Goal: Task Accomplishment & Management: Use online tool/utility

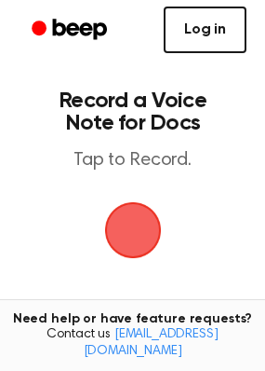
click at [204, 34] on link "Log in" at bounding box center [205, 30] width 83 height 47
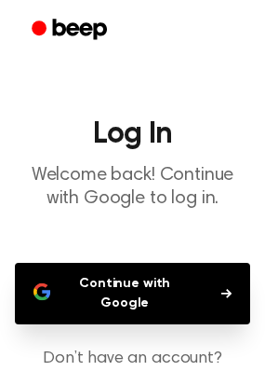
click at [136, 300] on button "Continue with Google" at bounding box center [133, 293] width 236 height 61
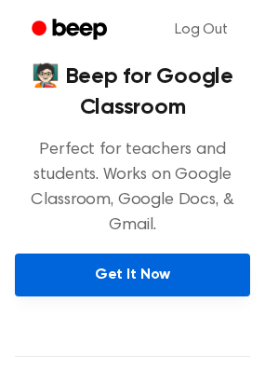
scroll to position [268, 0]
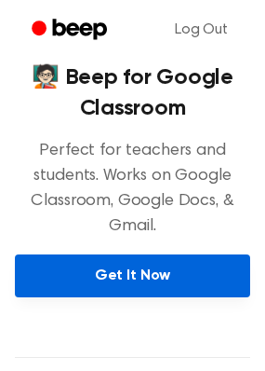
click at [132, 283] on link "Get It Now" at bounding box center [133, 275] width 236 height 43
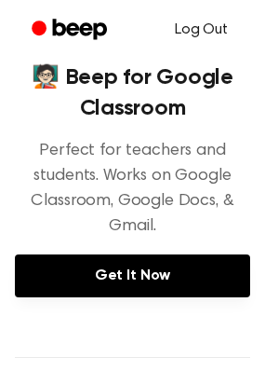
click at [204, 28] on link "Log Out" at bounding box center [201, 29] width 90 height 45
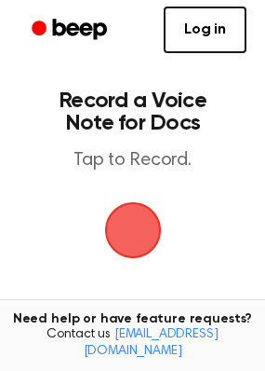
click at [139, 234] on span "button" at bounding box center [133, 230] width 52 height 52
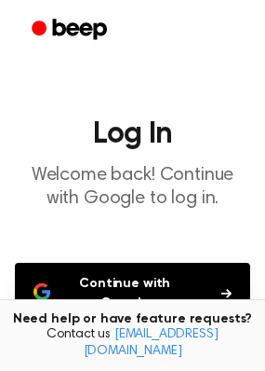
scroll to position [170, 0]
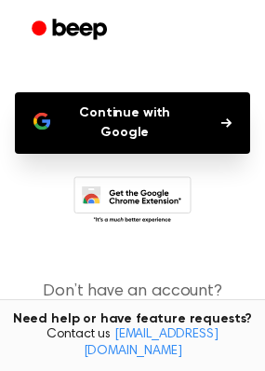
click at [196, 115] on button "Continue with Google" at bounding box center [133, 122] width 236 height 61
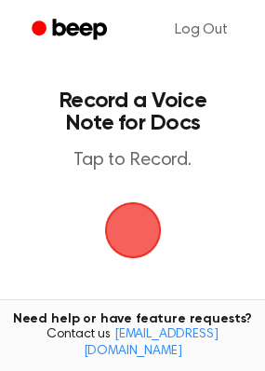
click at [132, 218] on span "button" at bounding box center [133, 230] width 52 height 52
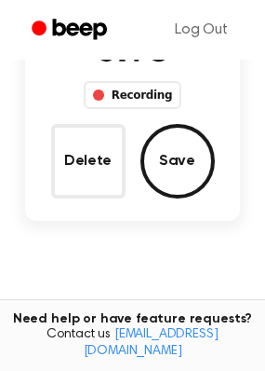
scroll to position [182, 0]
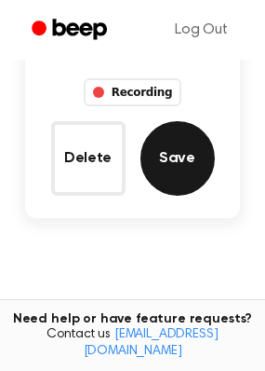
click at [158, 153] on button "Save" at bounding box center [178, 158] width 74 height 74
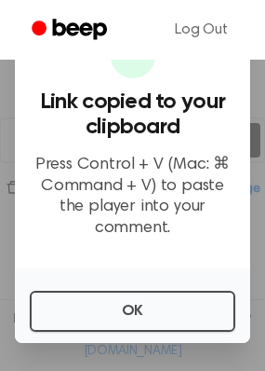
scroll to position [281, 0]
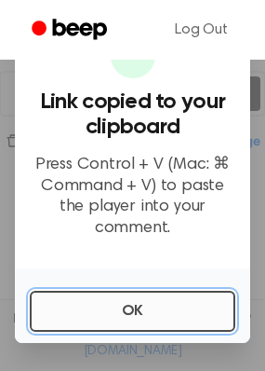
click at [180, 304] on button "OK" at bounding box center [133, 311] width 206 height 41
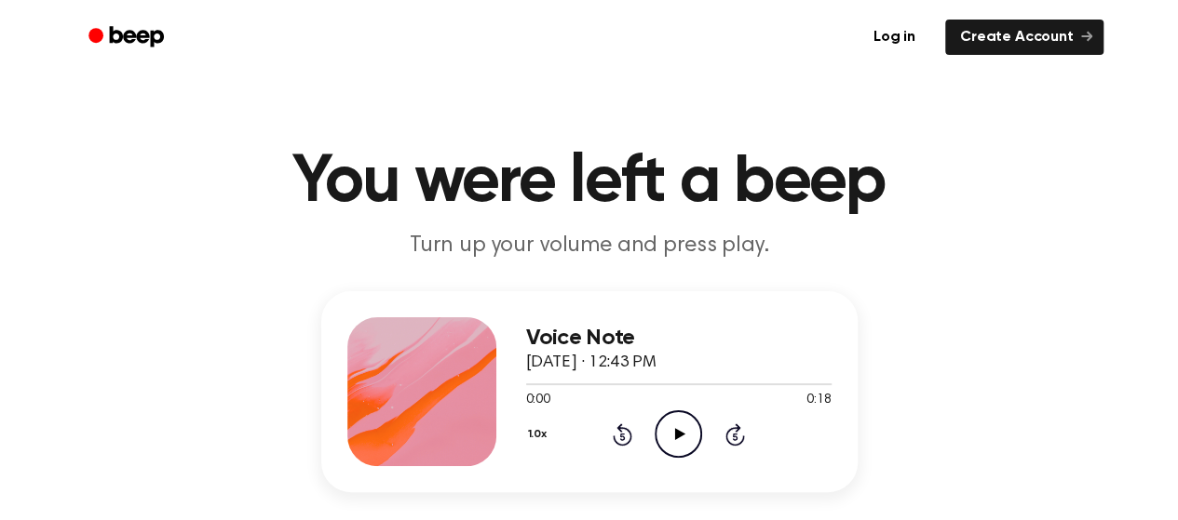
click at [678, 433] on icon at bounding box center [680, 434] width 10 height 12
